Goal: Find specific page/section: Find specific page/section

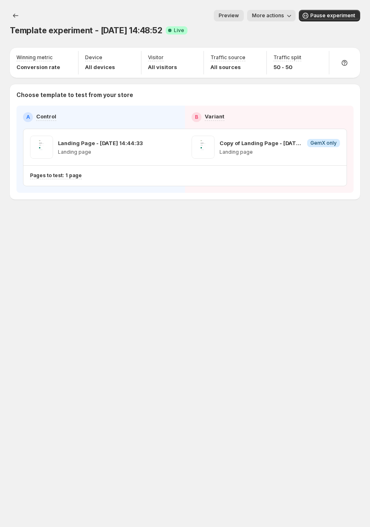
click at [96, 272] on div "Template experiment - Aug 21, 14:48:52. This page is ready Template experiment …" at bounding box center [185, 263] width 370 height 527
click at [242, 231] on div "Template experiment - Aug 21, 14:48:52. This page is ready Template experiment …" at bounding box center [185, 122] width 370 height 244
drag, startPoint x: 261, startPoint y: 229, endPoint x: 276, endPoint y: 226, distance: 15.2
click at [264, 229] on div "Template experiment - Aug 21, 14:48:52. This page is ready Template experiment …" at bounding box center [185, 122] width 370 height 244
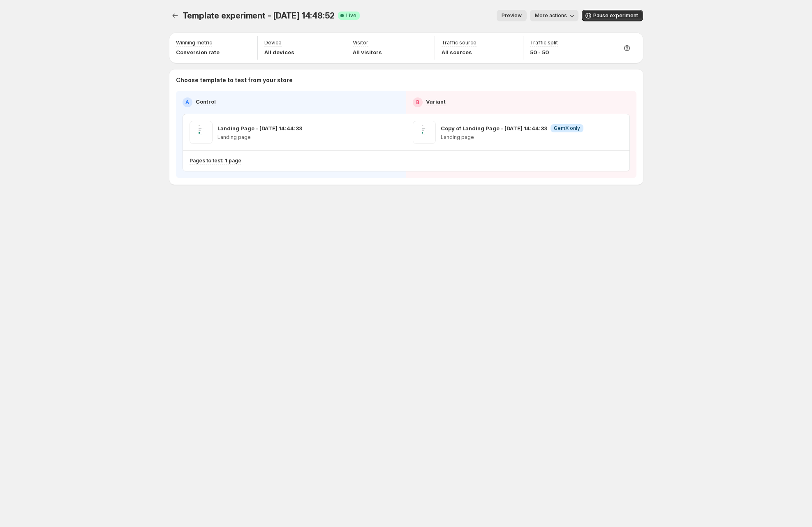
click at [612, 187] on div "Template experiment - Aug 21, 14:48:52. This page is ready Template experiment …" at bounding box center [405, 114] width 493 height 229
click at [179, 15] on icon "Experiments" at bounding box center [175, 16] width 8 height 8
